Goal: Task Accomplishment & Management: Manage account settings

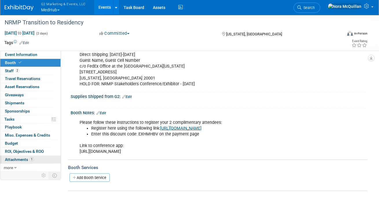
click at [17, 158] on span "Attachments 1" at bounding box center [19, 159] width 29 height 5
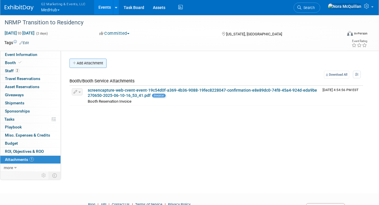
click at [80, 65] on button "Add Attachment" at bounding box center [87, 62] width 37 height 9
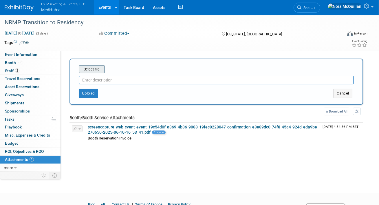
click at [91, 70] on input "file" at bounding box center [69, 69] width 69 height 7
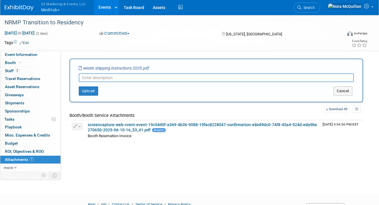
click at [93, 79] on input "text" at bounding box center [216, 77] width 275 height 9
click at [87, 91] on button "Upload" at bounding box center [88, 90] width 19 height 9
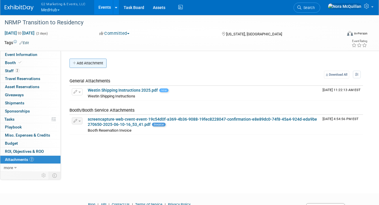
click at [87, 63] on button "Add Attachment" at bounding box center [87, 62] width 37 height 9
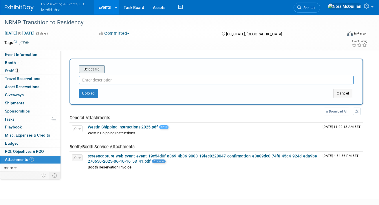
click at [95, 67] on input "file" at bounding box center [69, 69] width 69 height 7
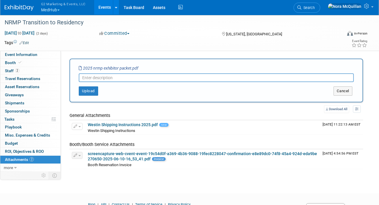
click at [112, 77] on input "text" at bounding box center [216, 77] width 275 height 9
type input "NRMP Exhibitor Packet"
click at [88, 92] on button "Upload" at bounding box center [88, 90] width 19 height 9
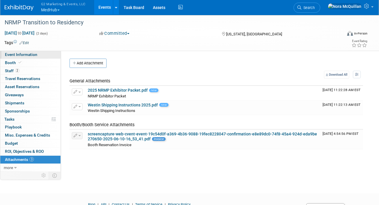
click at [19, 55] on span "Event Information" at bounding box center [21, 54] width 32 height 5
select select "Medhub & BoardVitals"
select select "Tier 1"
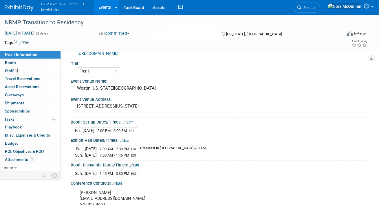
scroll to position [51, 0]
